Goal: Task Accomplishment & Management: Complete application form

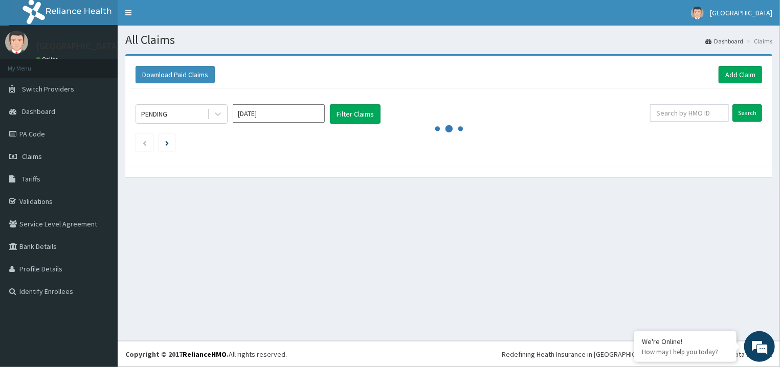
click at [732, 75] on link "Add Claim" at bounding box center [740, 74] width 43 height 17
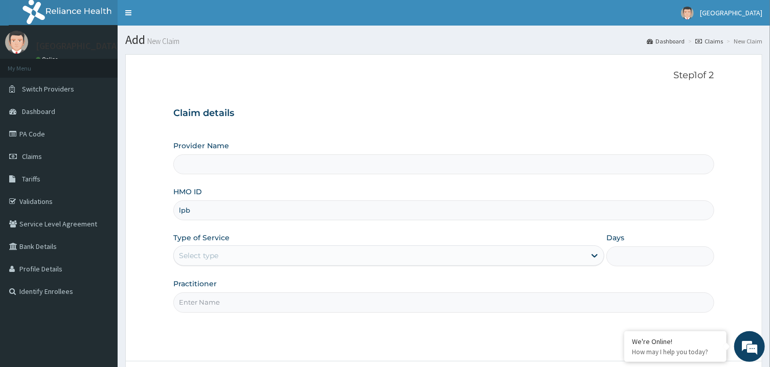
type input "lp"
type input "[GEOGRAPHIC_DATA]"
type input "lbp/10117/E"
click at [231, 263] on div "Select type" at bounding box center [380, 256] width 412 height 16
click at [49, 197] on link "Validations" at bounding box center [59, 201] width 118 height 23
